Goal: Information Seeking & Learning: Learn about a topic

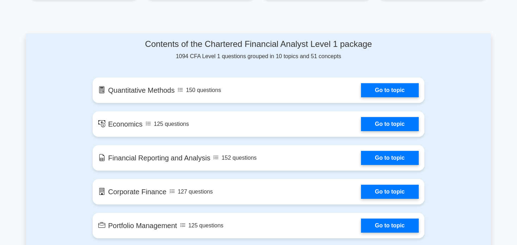
scroll to position [388, 0]
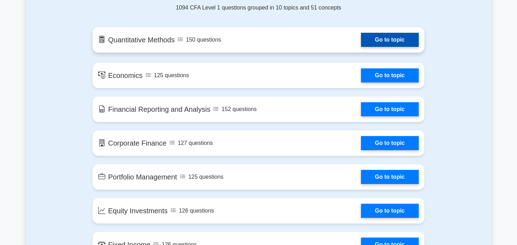
click at [403, 43] on link "Go to topic" at bounding box center [390, 40] width 58 height 14
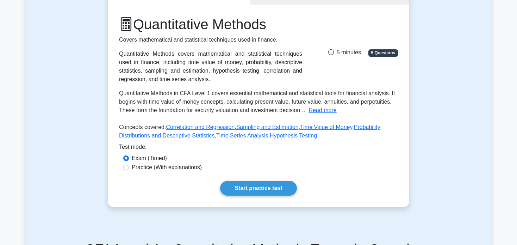
scroll to position [85, 0]
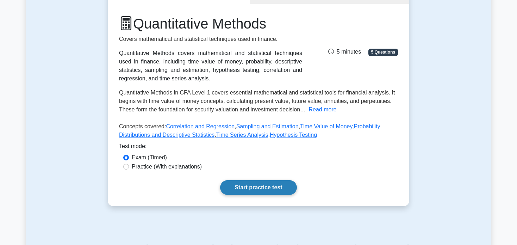
click at [274, 190] on link "Start practice test" at bounding box center [258, 187] width 76 height 15
